Goal: Information Seeking & Learning: Learn about a topic

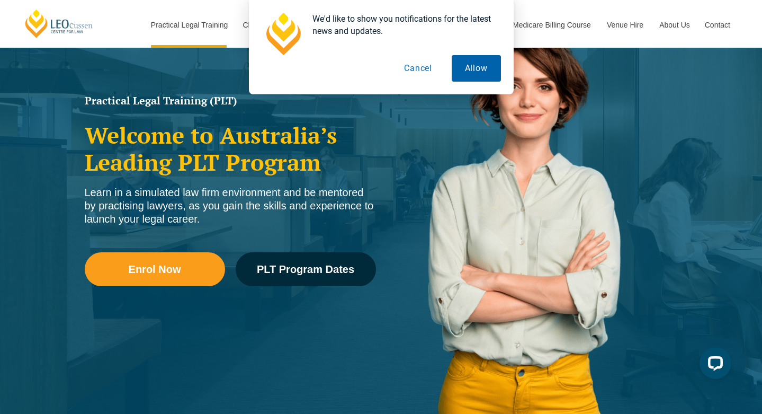
click at [464, 68] on button "Allow" at bounding box center [476, 68] width 49 height 26
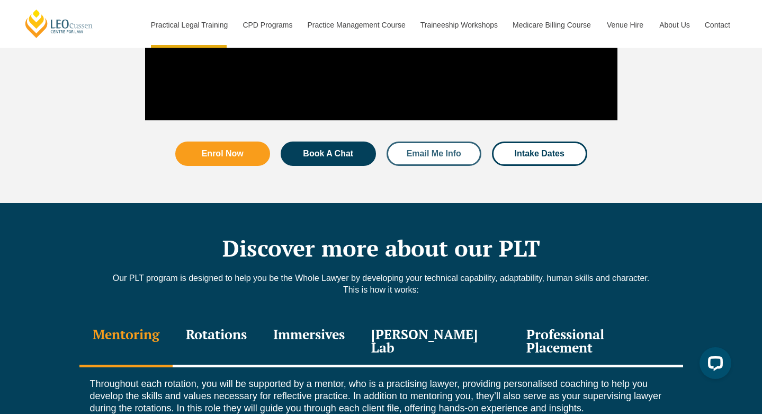
scroll to position [1277, 0]
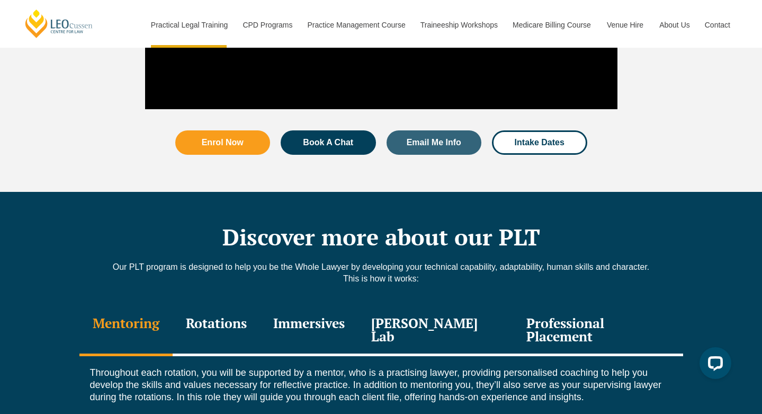
click at [558, 306] on div "Professional Placement" at bounding box center [598, 331] width 170 height 50
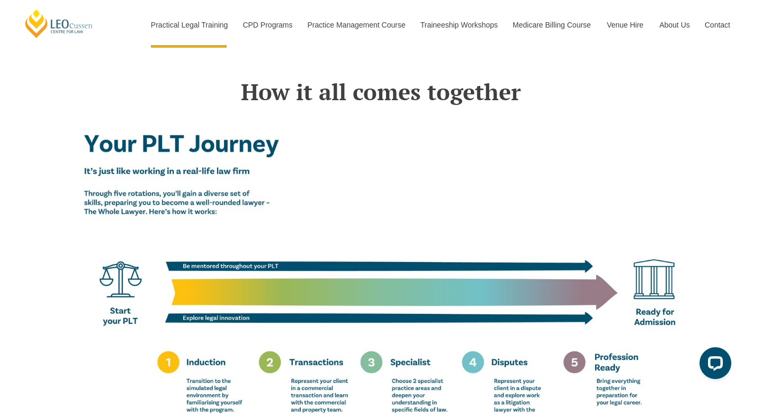
scroll to position [1510, 0]
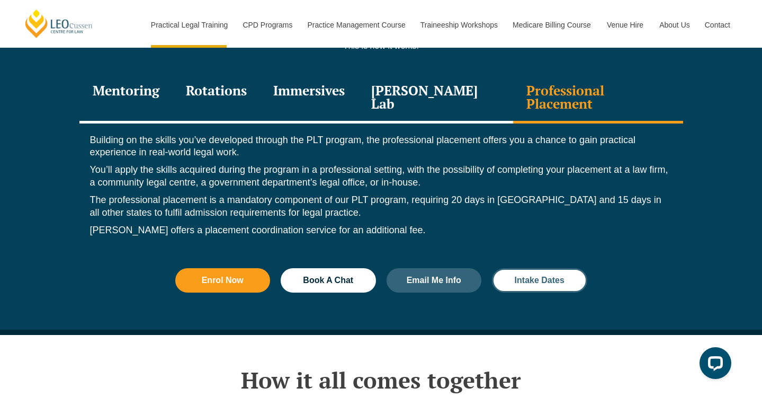
click at [545, 276] on span "Intake Dates" at bounding box center [540, 280] width 50 height 8
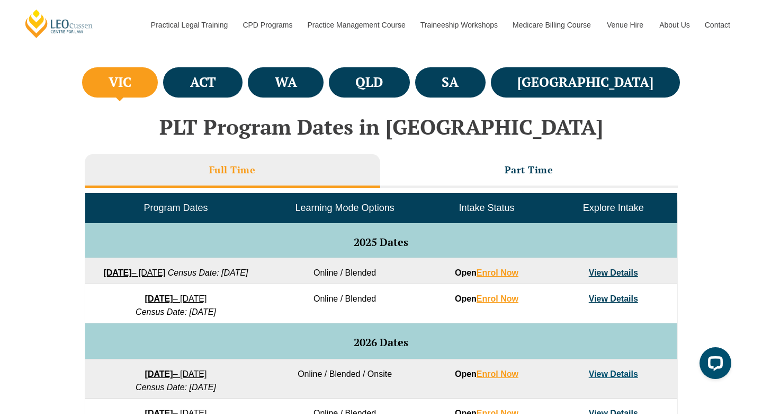
scroll to position [370, 0]
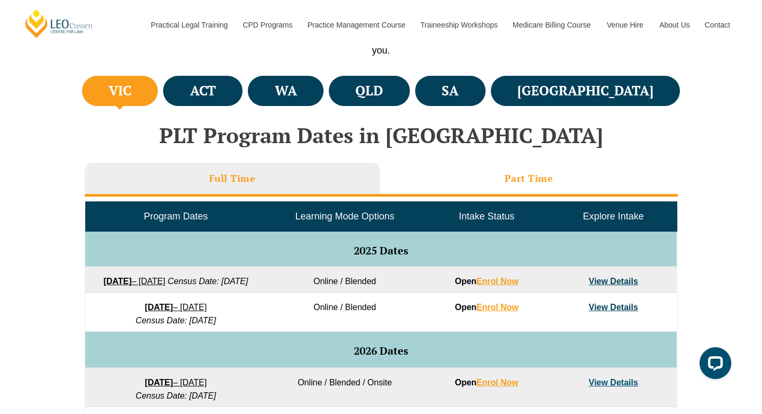
click at [520, 177] on h3 "Part Time" at bounding box center [529, 178] width 49 height 12
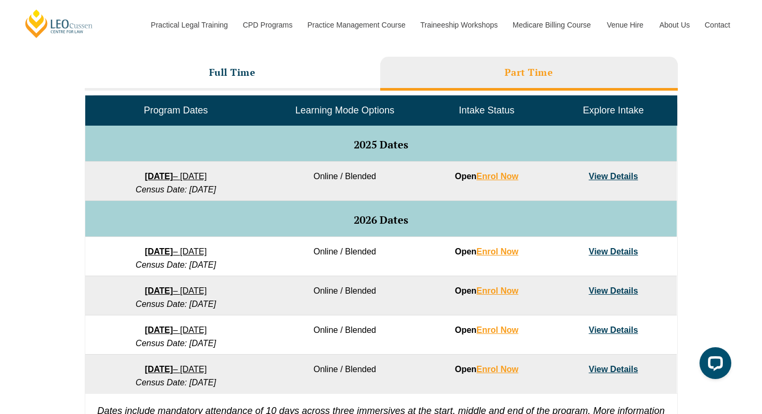
scroll to position [443, 0]
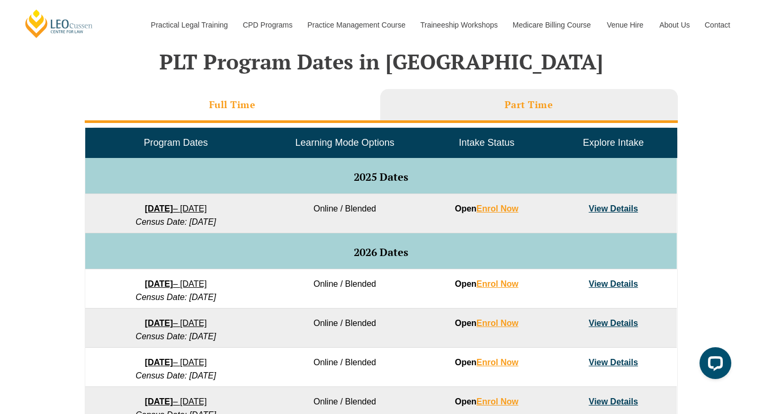
click at [281, 106] on li "Full Time" at bounding box center [233, 106] width 296 height 34
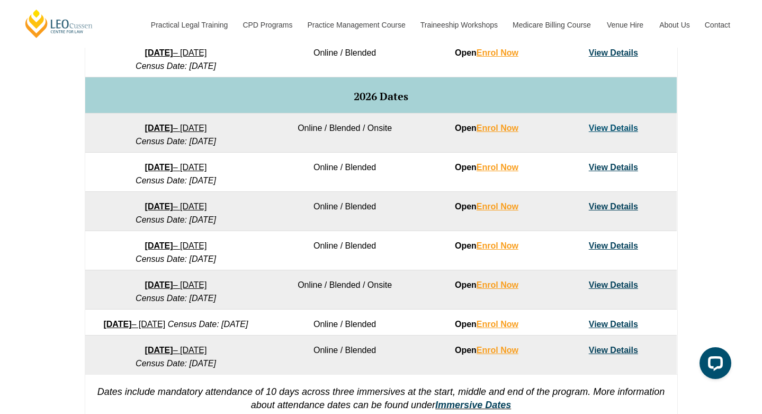
scroll to position [689, 0]
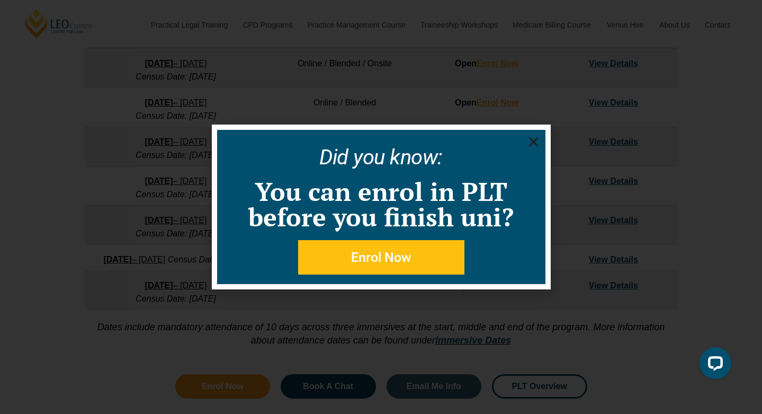
click at [537, 141] on icon "Close" at bounding box center [533, 141] width 13 height 13
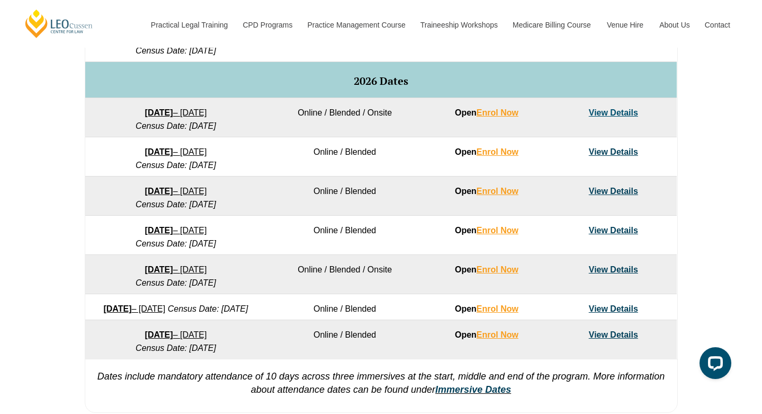
scroll to position [689, 0]
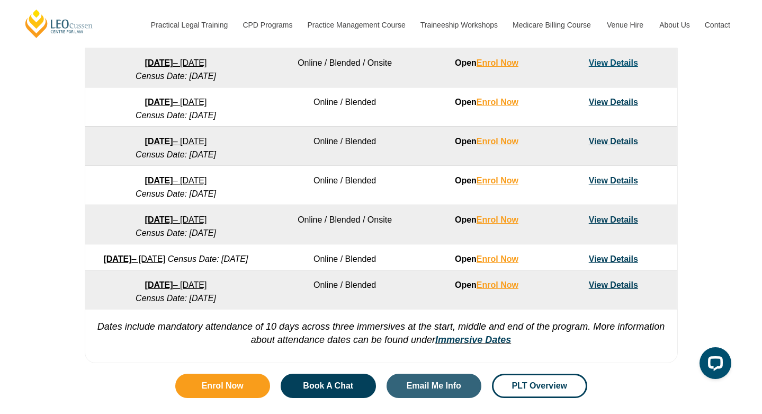
click at [605, 289] on link "View Details" at bounding box center [613, 284] width 49 height 9
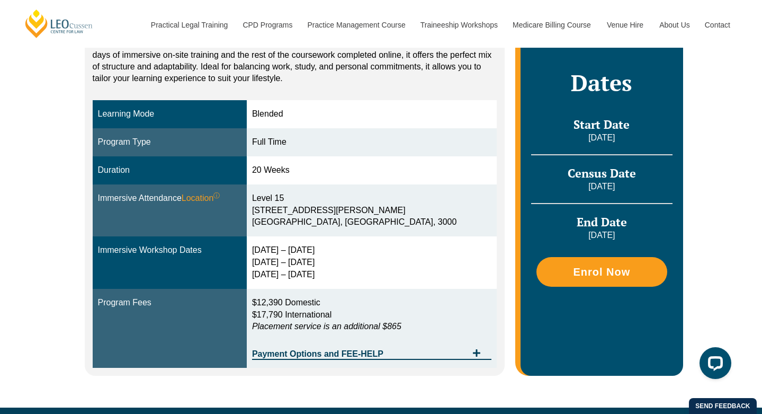
scroll to position [253, 0]
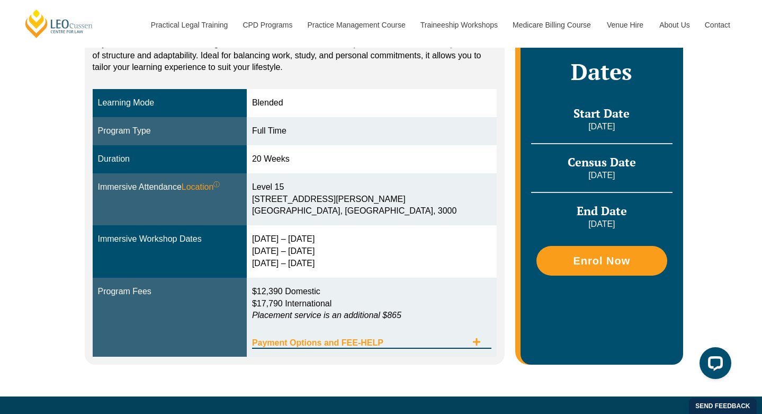
click at [477, 339] on icon "Tabs. Open items with Enter or Space, close with Escape and navigate using the …" at bounding box center [476, 341] width 7 height 7
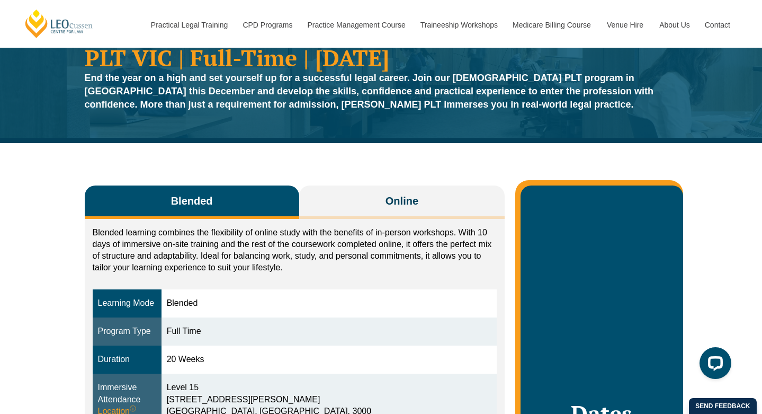
scroll to position [52, 0]
